Goal: Task Accomplishment & Management: Manage account settings

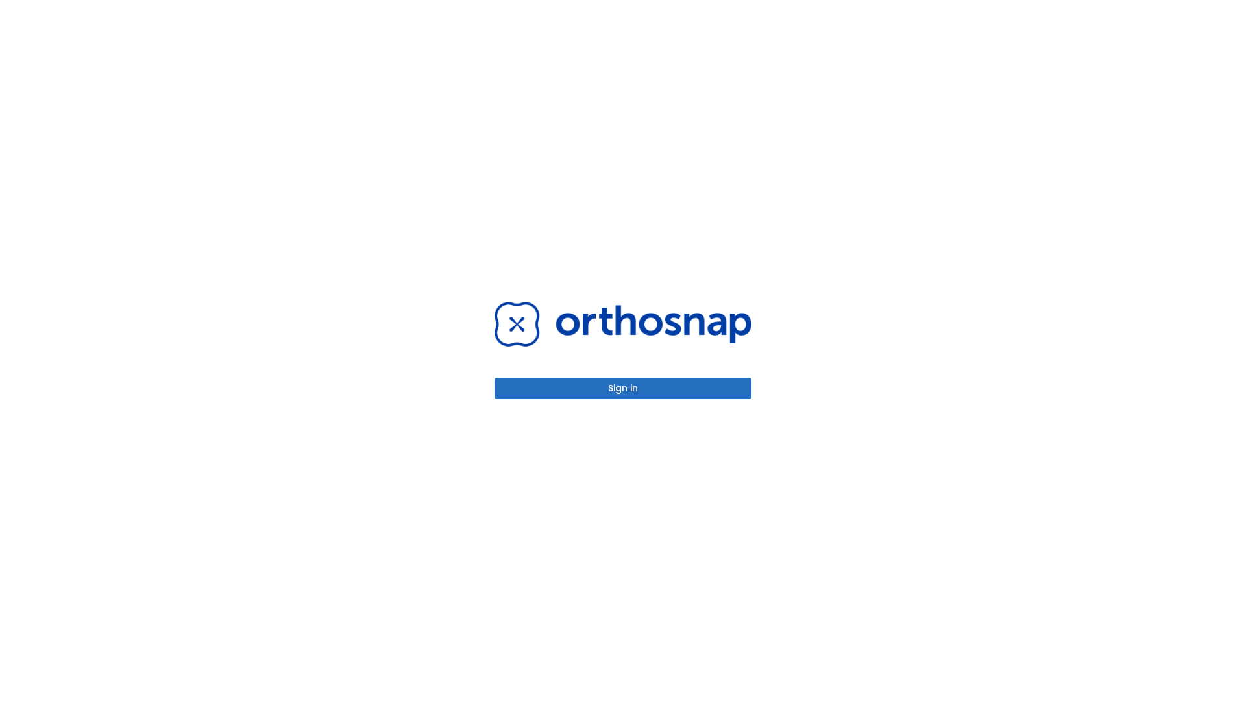
click at [623, 388] on button "Sign in" at bounding box center [623, 388] width 257 height 21
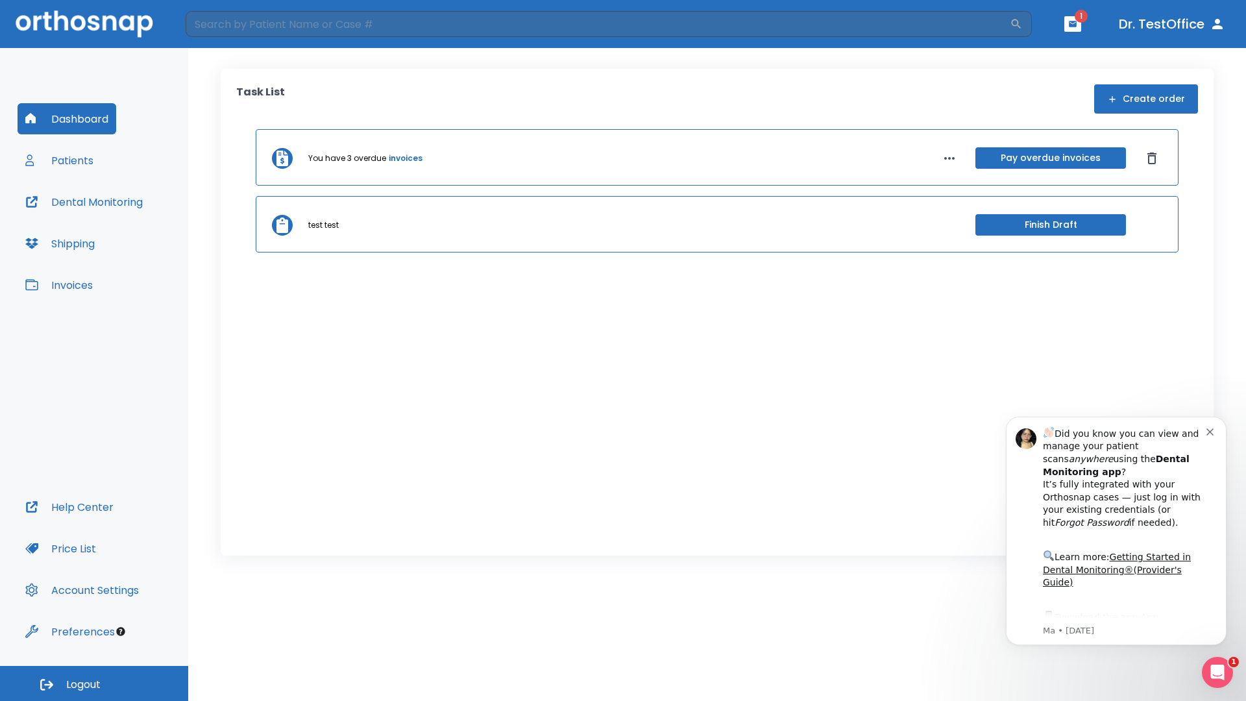
click at [94, 683] on span "Logout" at bounding box center [83, 685] width 34 height 14
